Goal: Transaction & Acquisition: Obtain resource

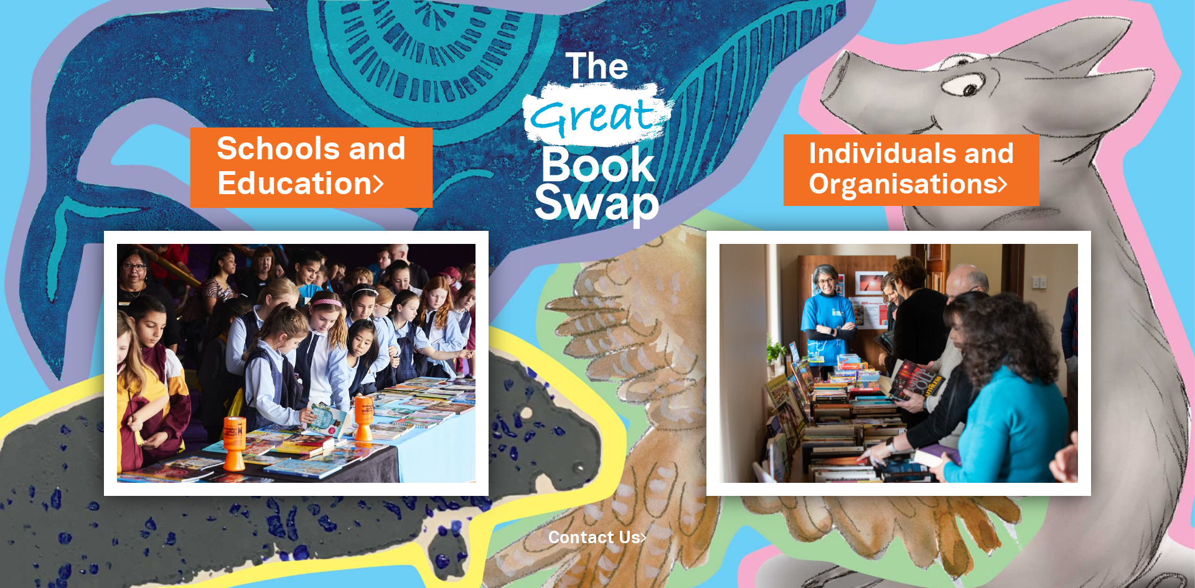
click at [247, 164] on link "Schools and Education" at bounding box center [312, 167] width 191 height 78
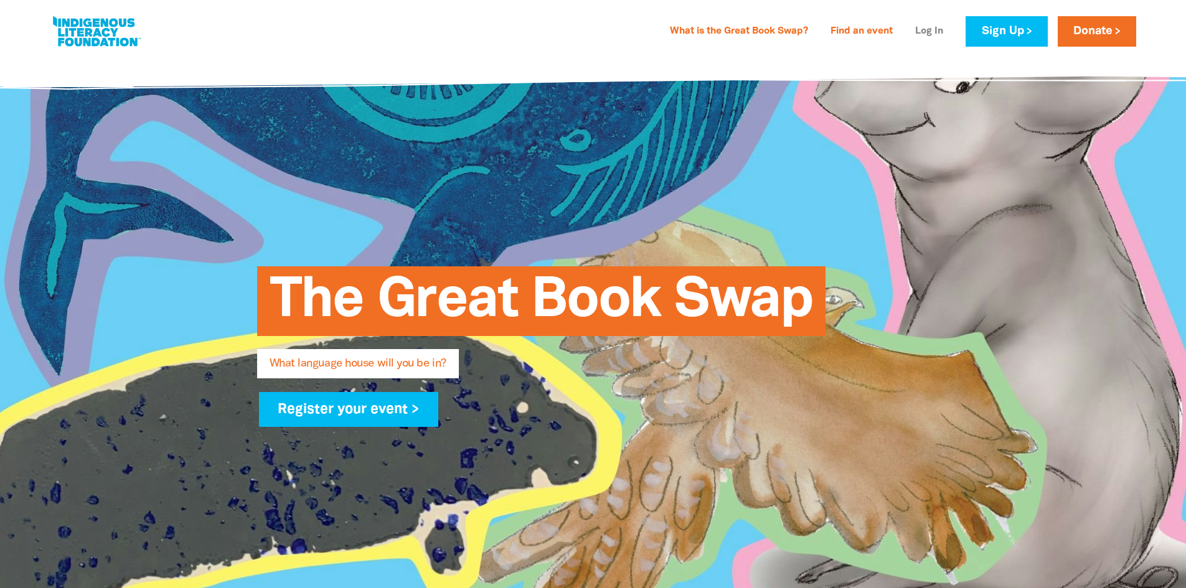
click at [935, 28] on link "Log In" at bounding box center [929, 32] width 43 height 20
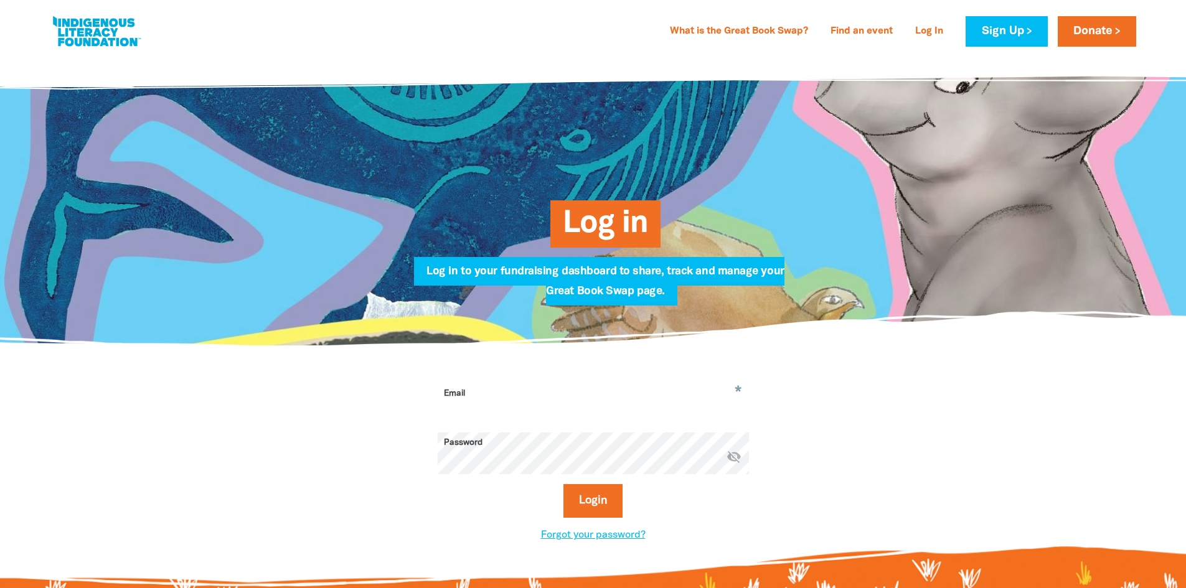
click at [484, 393] on input "Email" at bounding box center [593, 402] width 311 height 39
type input "[EMAIL_ADDRESS][DOMAIN_NAME]"
click at [563, 484] on button "Login" at bounding box center [592, 501] width 59 height 34
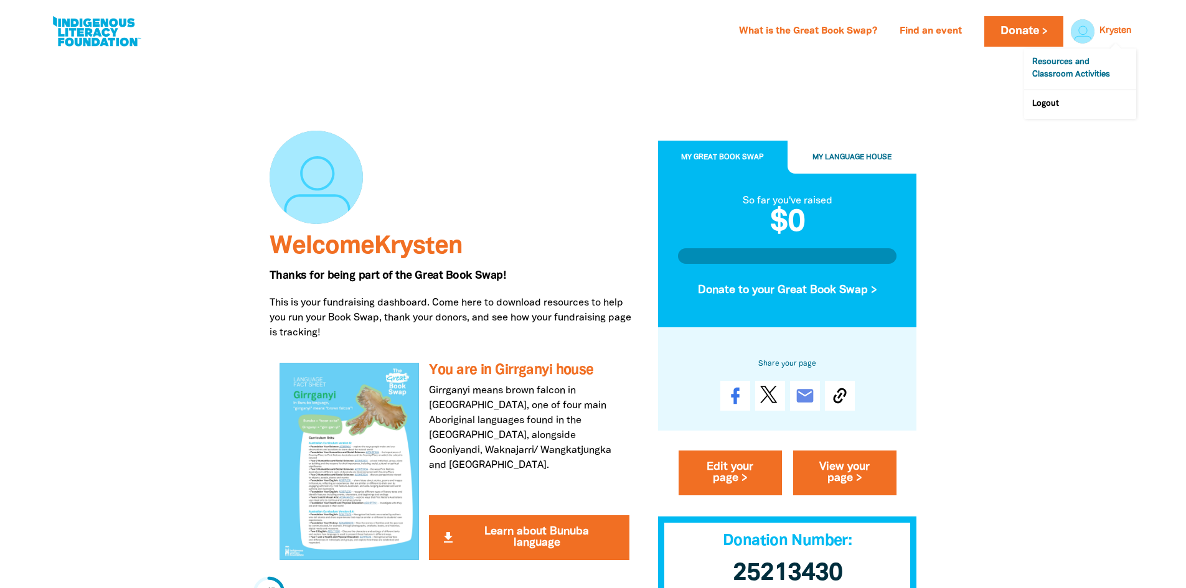
click at [1075, 68] on link "Resources and Classroom Activities" at bounding box center [1080, 69] width 112 height 41
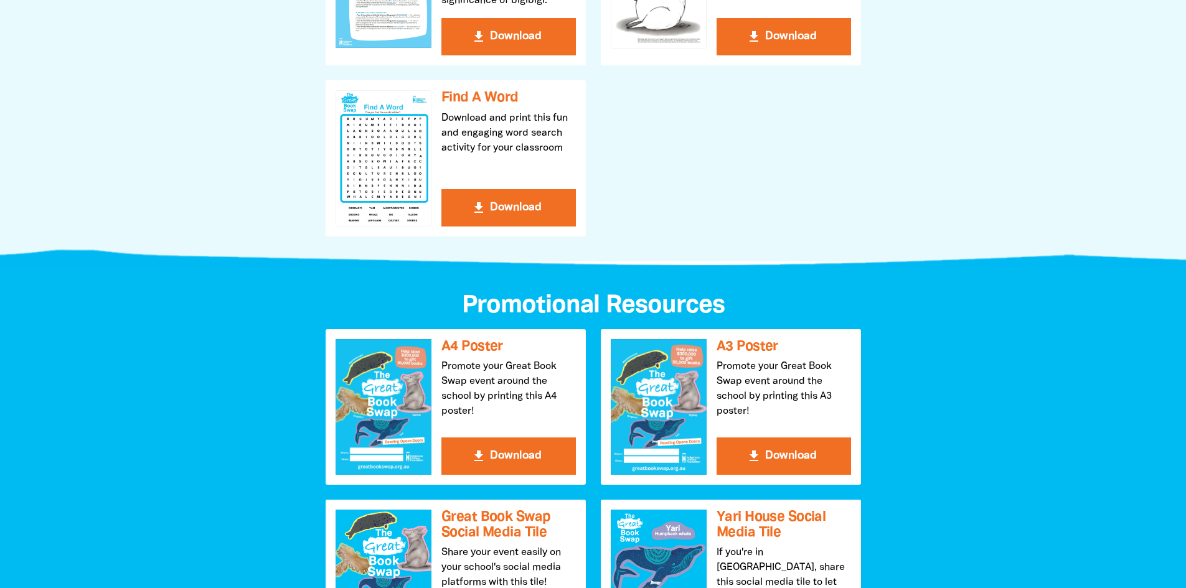
scroll to position [1245, 0]
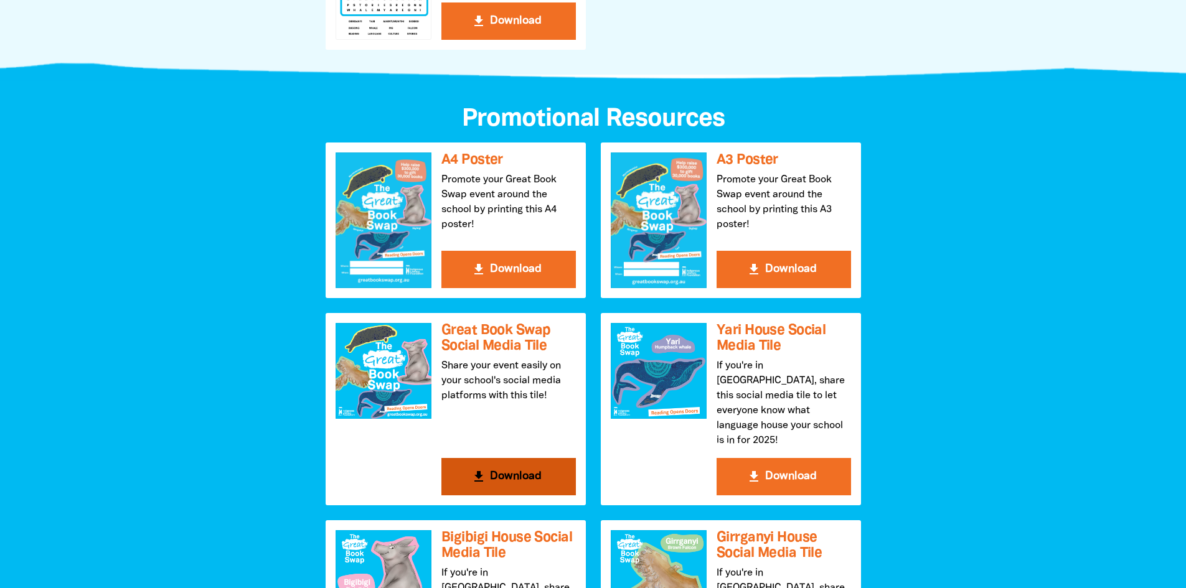
click at [521, 466] on button "get_app Download" at bounding box center [508, 476] width 134 height 37
